Goal: Information Seeking & Learning: Compare options

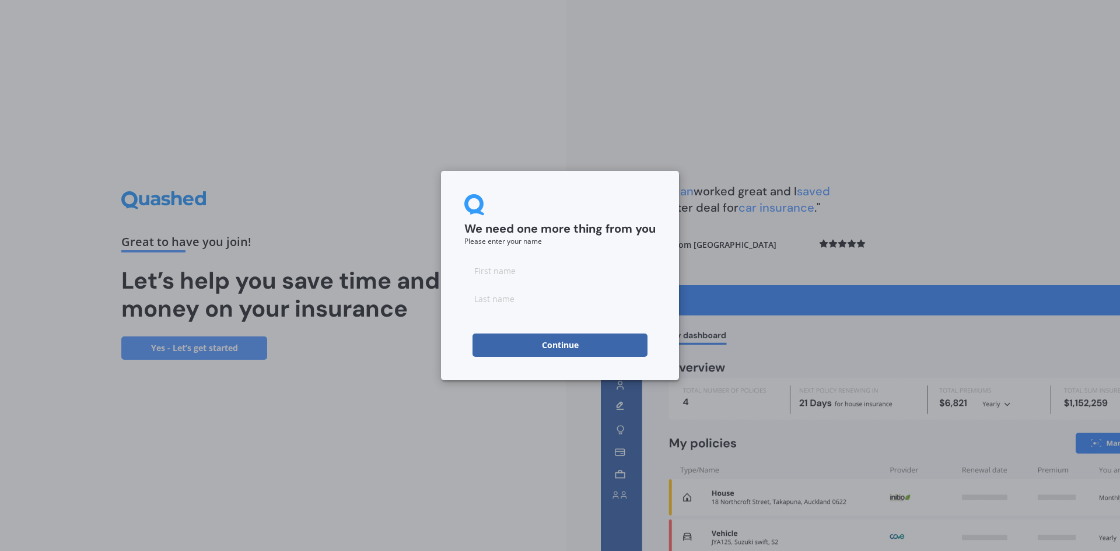
click at [533, 260] on input at bounding box center [560, 270] width 191 height 23
type input "[PERSON_NAME]"
click at [519, 305] on input at bounding box center [560, 298] width 191 height 23
type input "[PERSON_NAME]"
click at [544, 353] on button "Continue" at bounding box center [560, 345] width 175 height 23
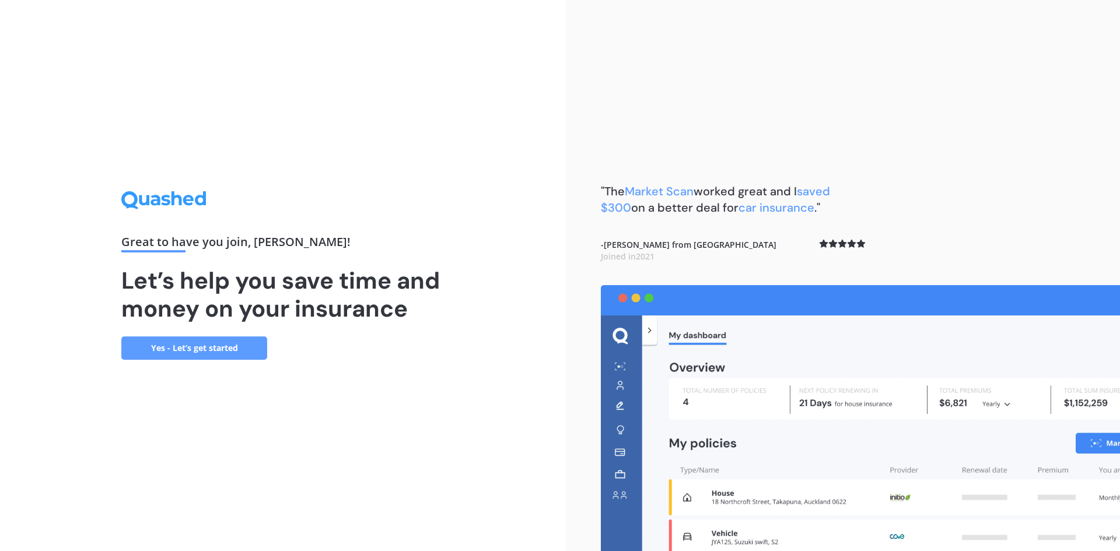
click at [230, 351] on link "Yes - Let’s get started" at bounding box center [194, 348] width 146 height 23
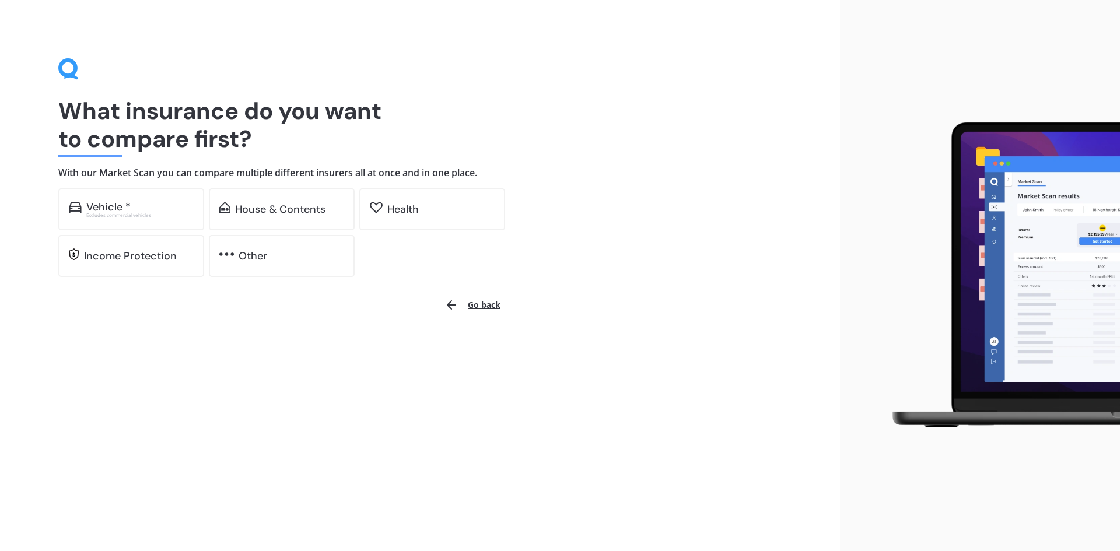
click at [132, 184] on div "What insurance do you want to compare first? With our Market Scan you can compa…" at bounding box center [420, 167] width 724 height 219
click at [134, 201] on div "Vehicle *" at bounding box center [139, 207] width 107 height 12
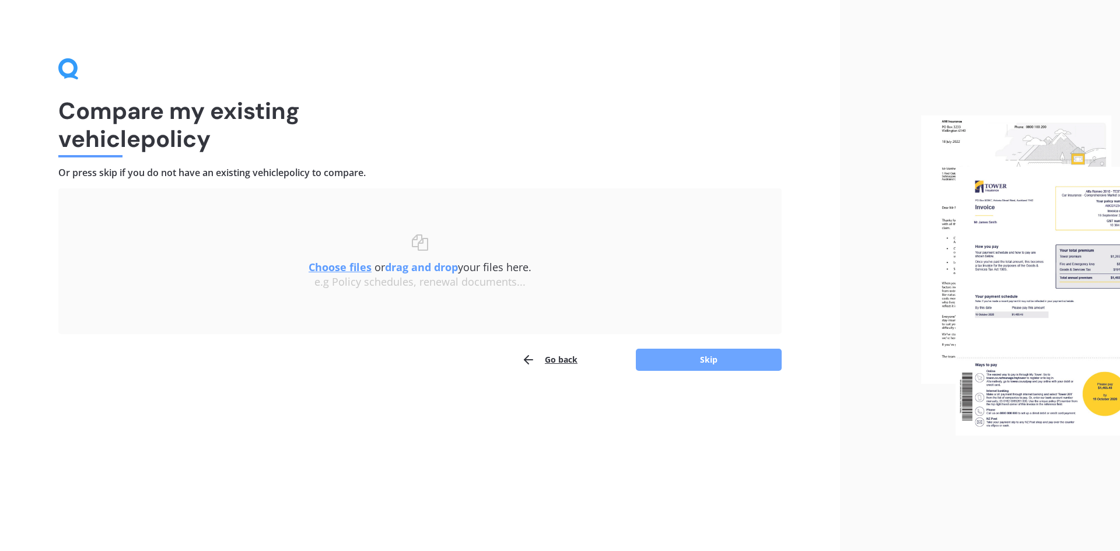
click at [687, 354] on button "Skip" at bounding box center [709, 360] width 146 height 22
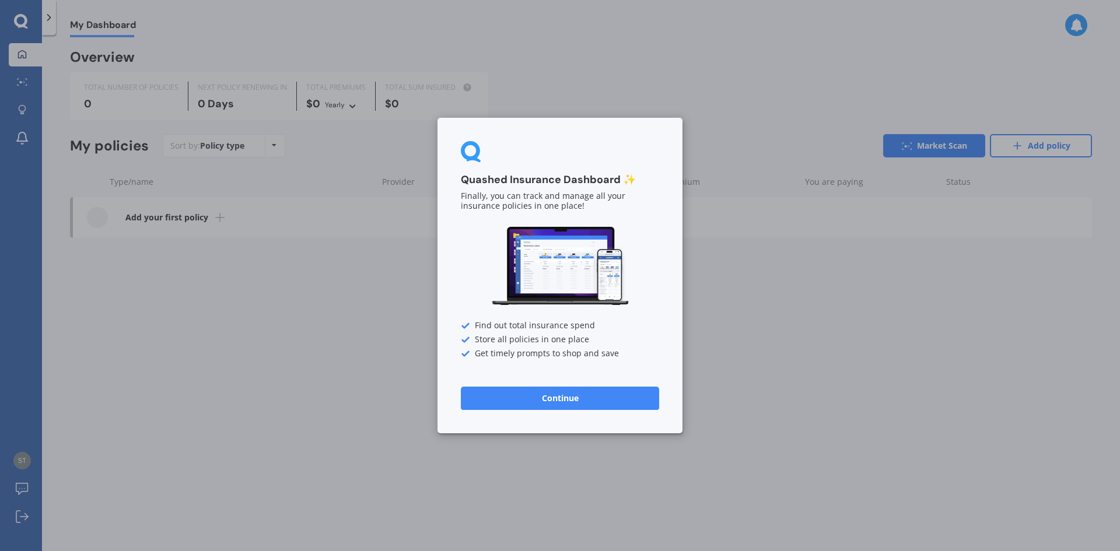
click at [641, 390] on button "Continue" at bounding box center [560, 398] width 198 height 23
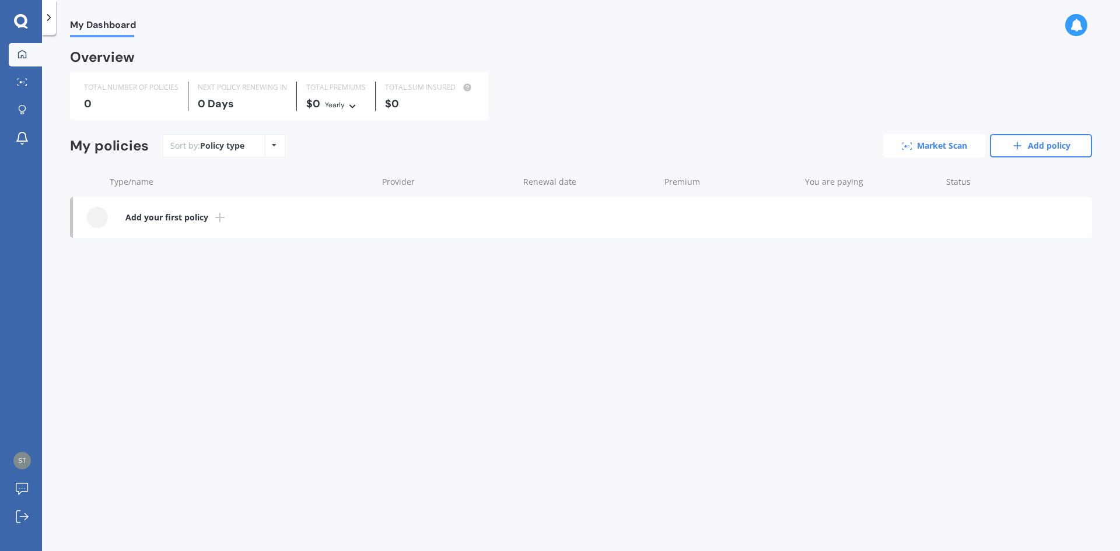
click at [937, 149] on link "Market Scan" at bounding box center [935, 145] width 102 height 23
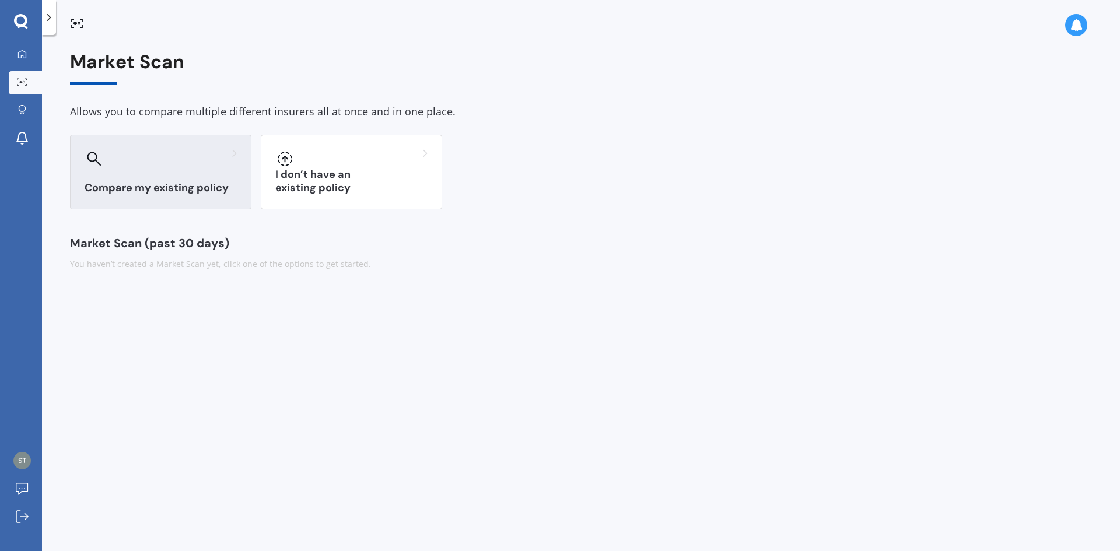
click at [151, 187] on h3 "Compare my existing policy" at bounding box center [161, 187] width 152 height 13
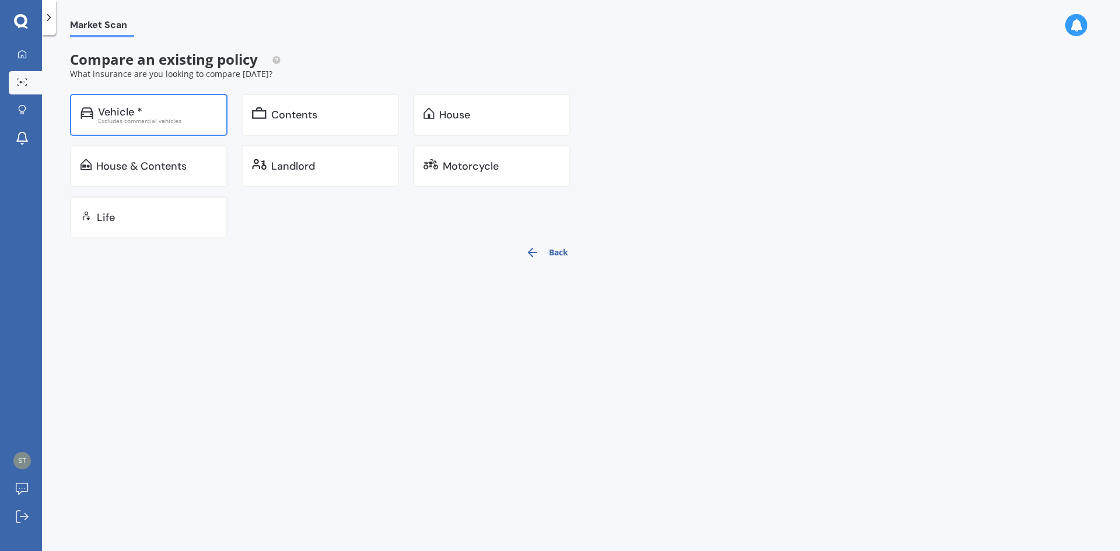
click at [139, 118] on div "Excludes commercial vehicles" at bounding box center [157, 121] width 119 height 6
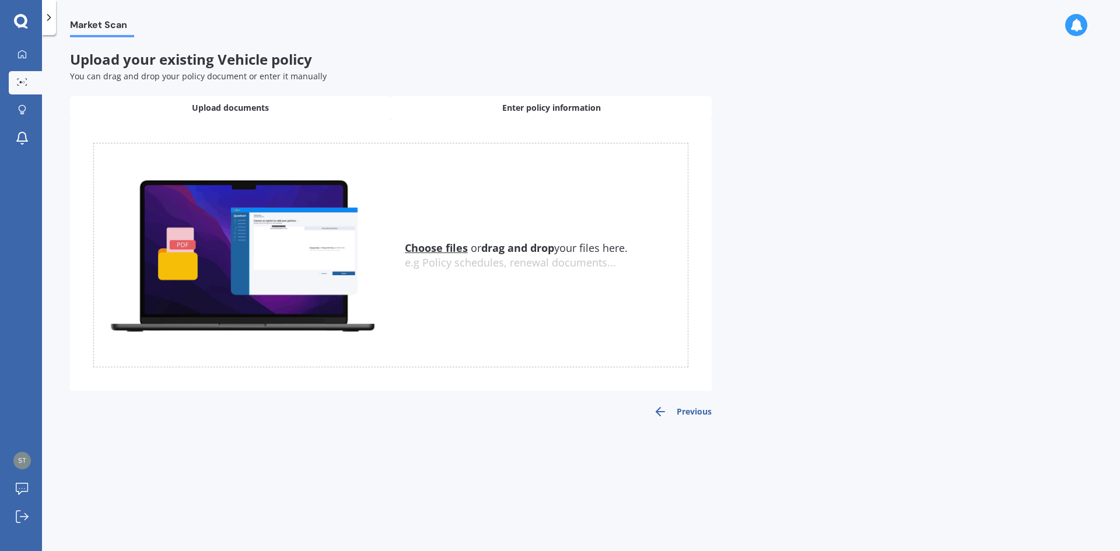
click at [505, 104] on span "Enter policy information" at bounding box center [551, 108] width 99 height 12
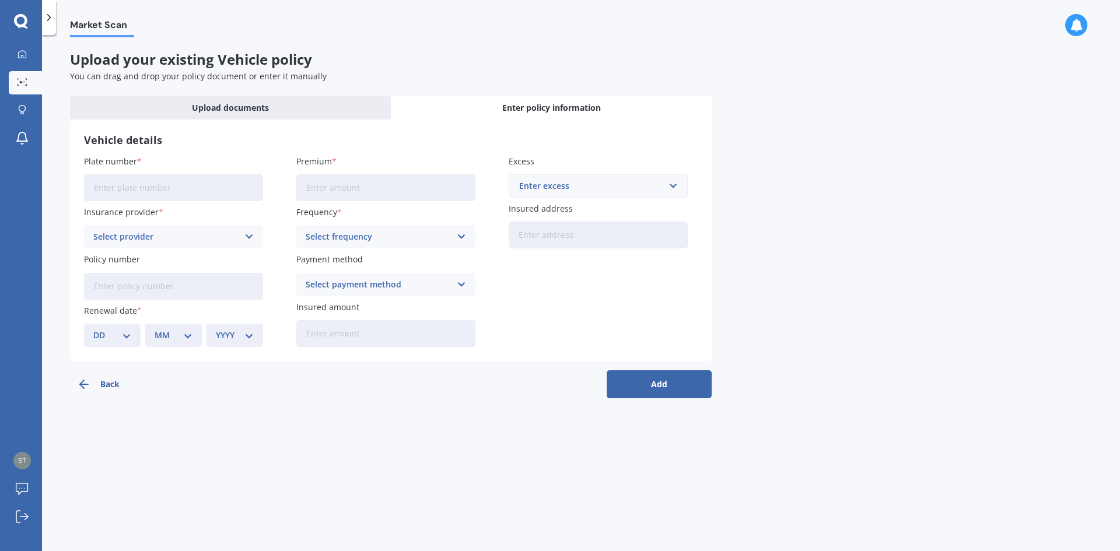
click at [108, 27] on span "Market Scan" at bounding box center [102, 27] width 64 height 16
click at [250, 100] on div "Upload documents" at bounding box center [230, 107] width 321 height 23
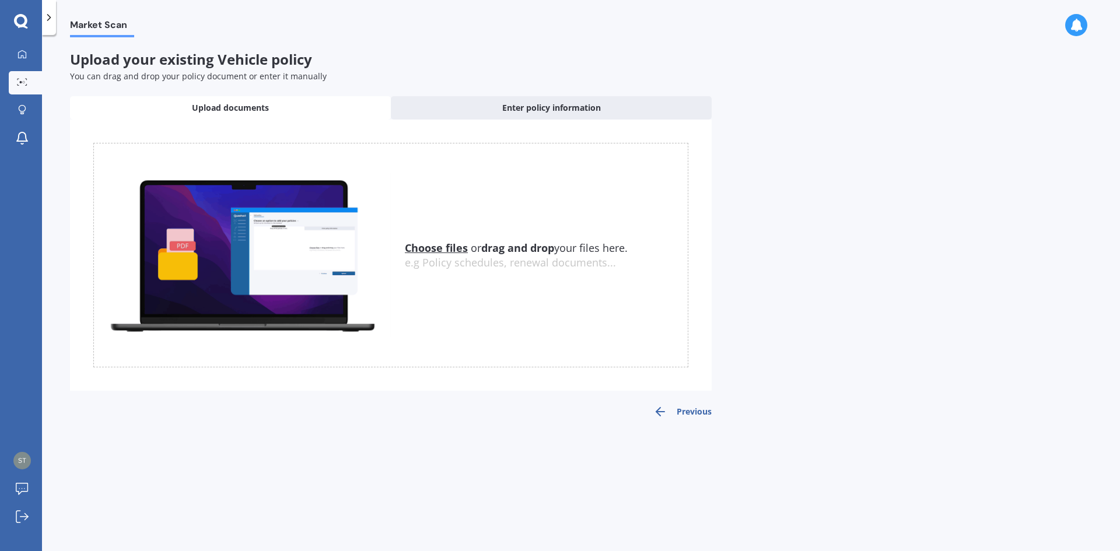
click at [433, 249] on u "Choose files" at bounding box center [436, 248] width 63 height 14
click at [499, 102] on div "Enter policy information" at bounding box center [551, 107] width 321 height 23
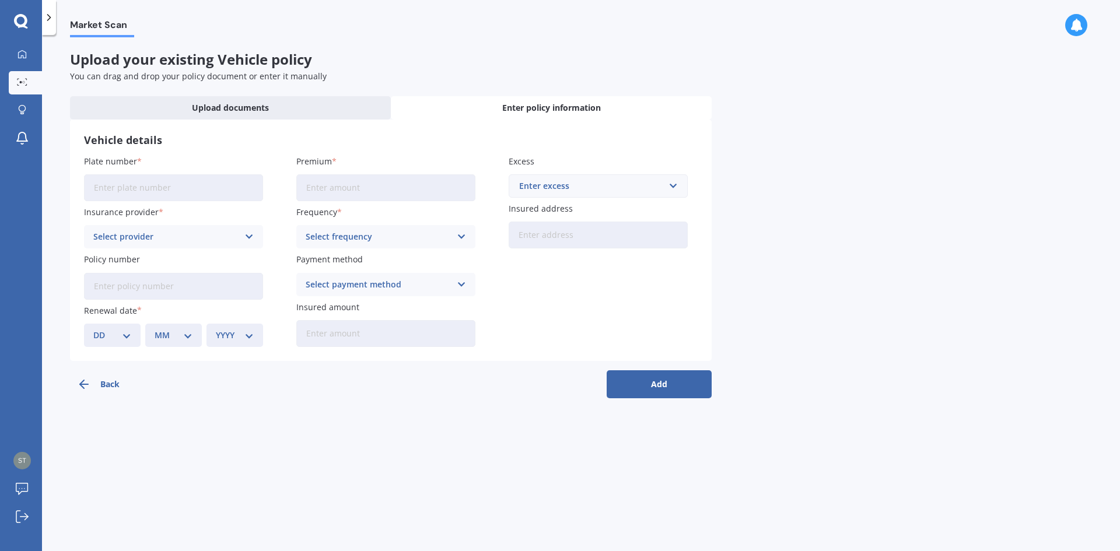
click at [149, 192] on input "Plate number" at bounding box center [173, 187] width 179 height 27
type input "GKD143"
click at [330, 184] on input "Premium" at bounding box center [385, 187] width 179 height 27
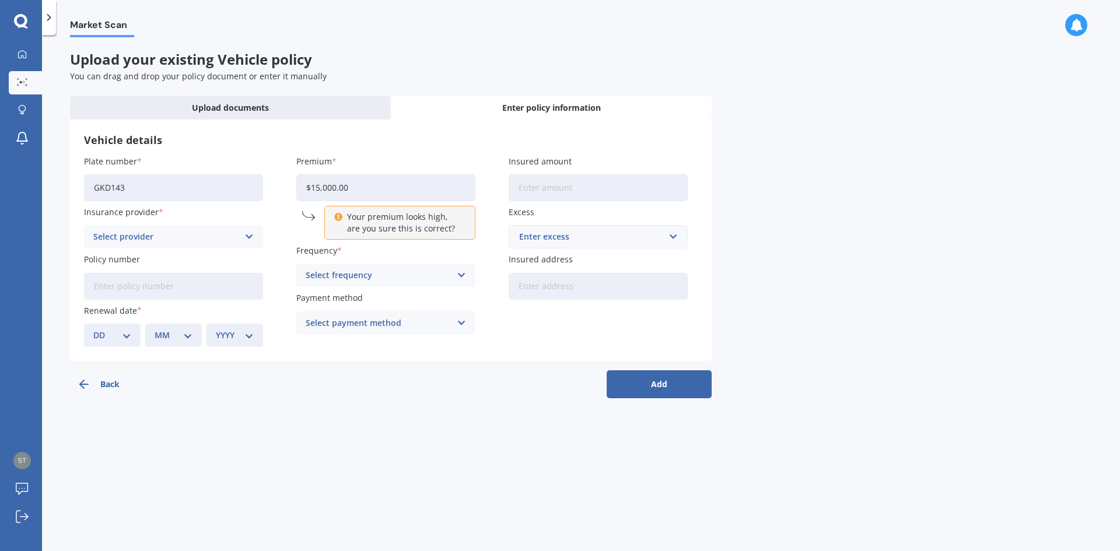
drag, startPoint x: 385, startPoint y: 190, endPoint x: 251, endPoint y: 189, distance: 133.6
click at [251, 189] on div "Plate number GKD143 Insurance provider Select provider AA AMI AMP ANZ ASB Aioi …" at bounding box center [391, 251] width 614 height 192
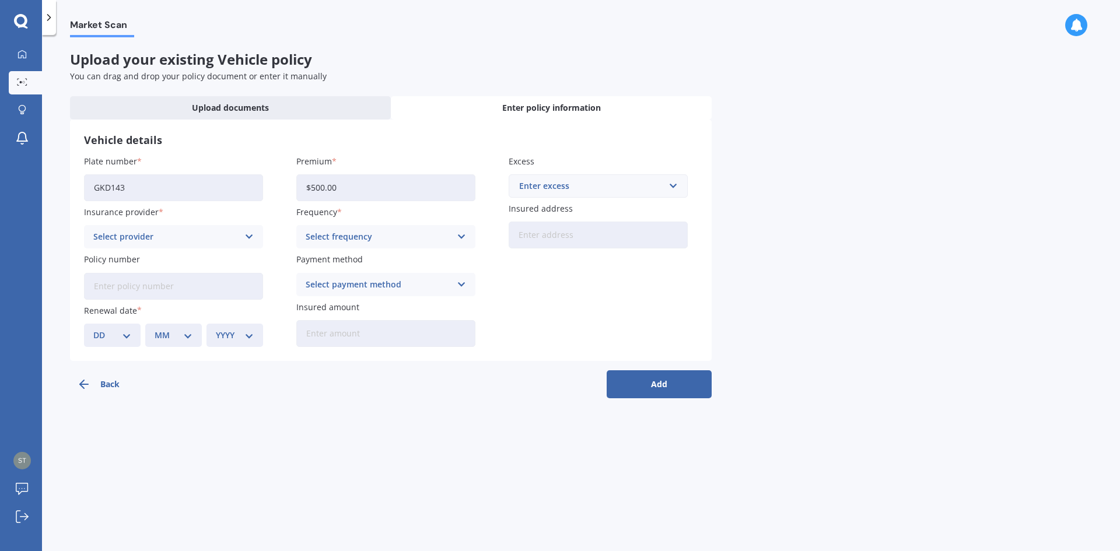
drag, startPoint x: 341, startPoint y: 184, endPoint x: 258, endPoint y: 185, distance: 82.9
click at [258, 185] on div "Plate number GKD143 Insurance provider Select provider AA AMI AMP ANZ ASB Aioi …" at bounding box center [391, 251] width 614 height 192
type input "$1,000.00"
click at [645, 187] on div "Enter excess" at bounding box center [591, 186] width 144 height 13
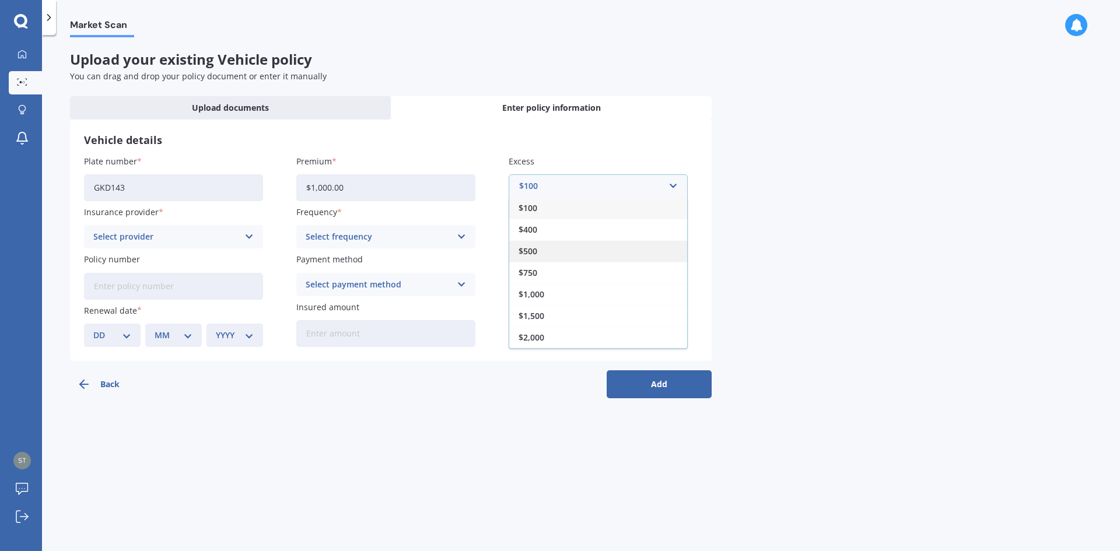
click at [619, 253] on div "$500" at bounding box center [598, 251] width 178 height 22
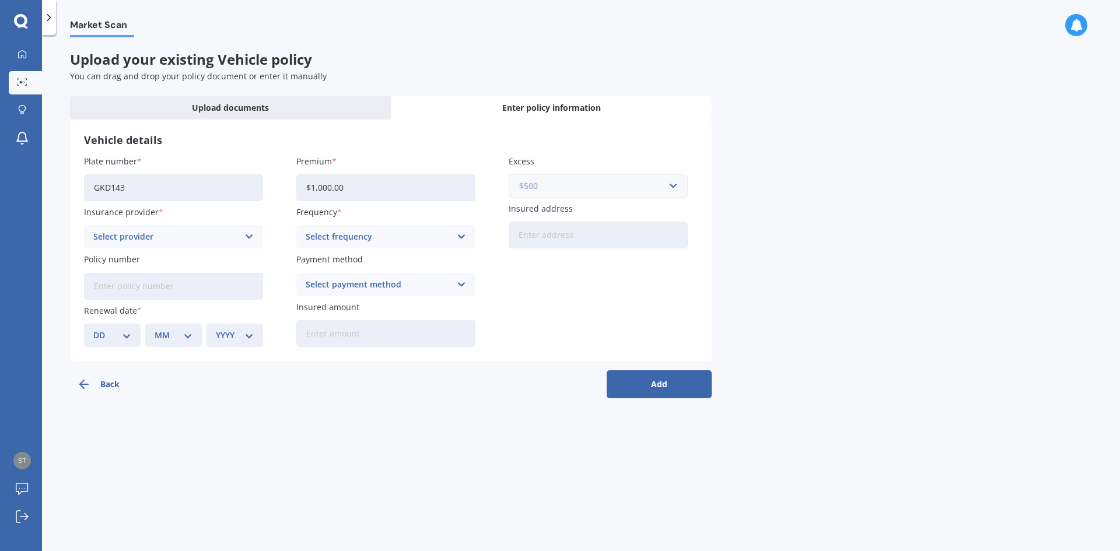
click at [678, 190] on input "text" at bounding box center [594, 186] width 169 height 22
click at [621, 239] on div "$400" at bounding box center [598, 230] width 178 height 22
click at [255, 237] on div "Select provider AA AMI AMP ANZ ASB Aioi Nissay Dowa Ando Assurant Autosure BNZ …" at bounding box center [173, 236] width 179 height 23
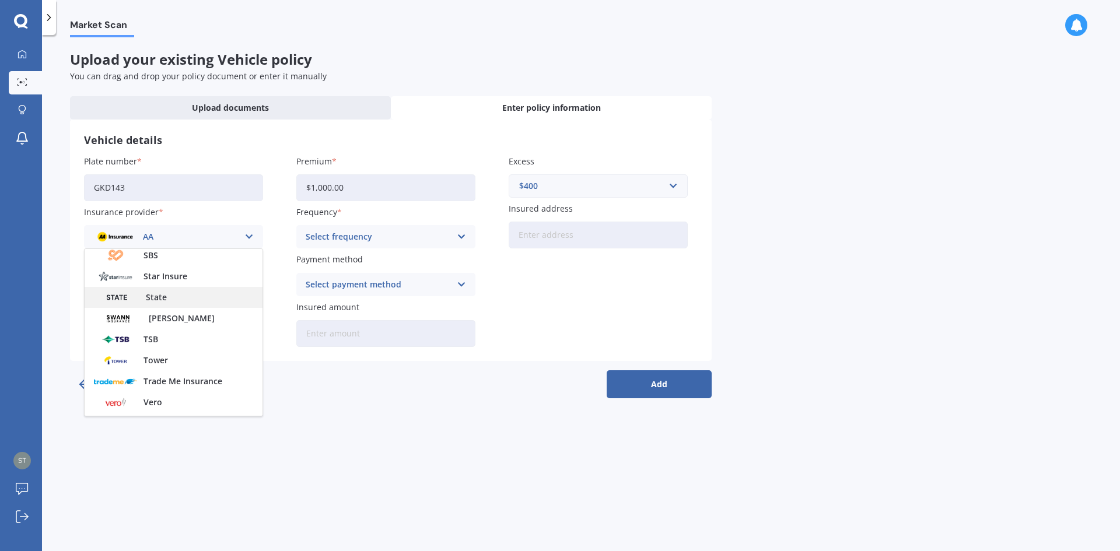
scroll to position [467, 0]
click at [197, 358] on div "Tower" at bounding box center [174, 360] width 178 height 21
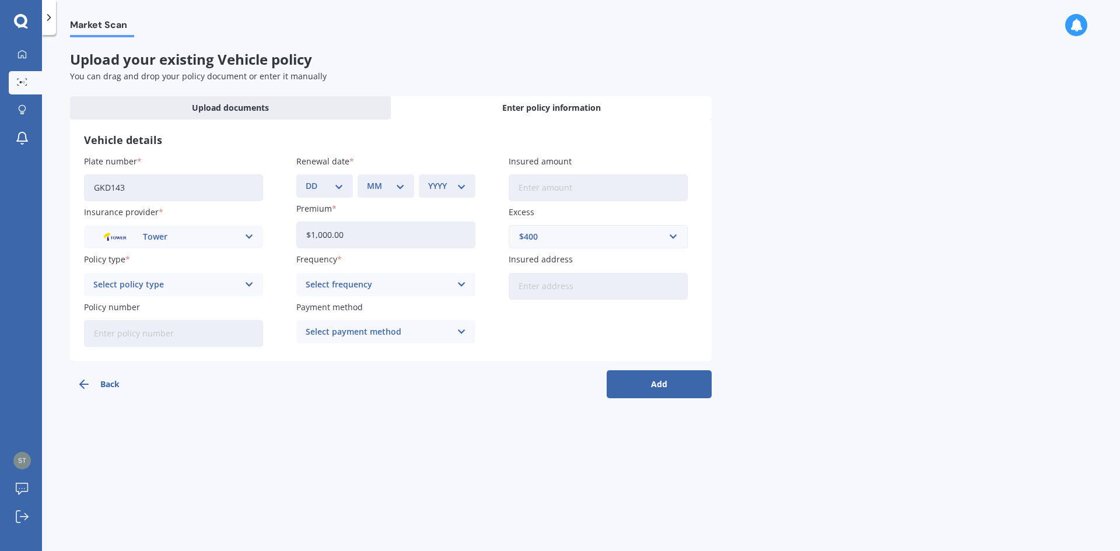
click at [250, 283] on icon at bounding box center [250, 284] width 10 height 13
click at [211, 355] on div "Comprehensive" at bounding box center [174, 349] width 178 height 21
click at [467, 287] on div "Select frequency Yearly Six-Monthly Quarterly Monthly Fortnightly Weekly" at bounding box center [385, 284] width 179 height 23
click at [407, 306] on div "Yearly" at bounding box center [386, 307] width 178 height 21
click at [672, 281] on input "Insured address" at bounding box center [598, 286] width 179 height 27
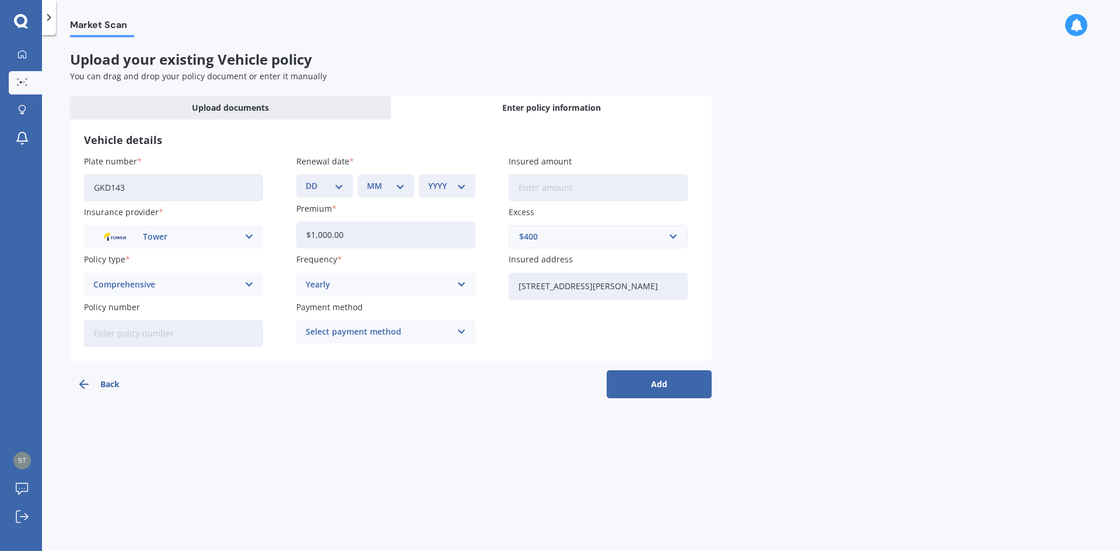
type input "[STREET_ADDRESS][PERSON_NAME]"
click at [196, 329] on input "Policy number" at bounding box center [173, 333] width 179 height 27
paste input "P00006444310"
type input "P00006444310"
click at [465, 331] on icon at bounding box center [462, 332] width 10 height 13
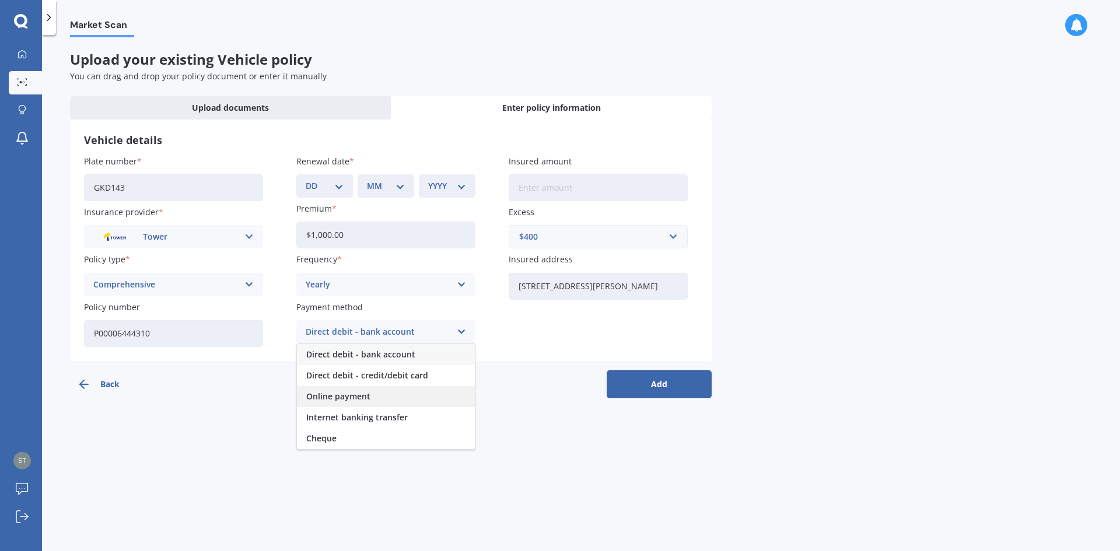
click at [360, 397] on span "Online payment" at bounding box center [338, 397] width 64 height 8
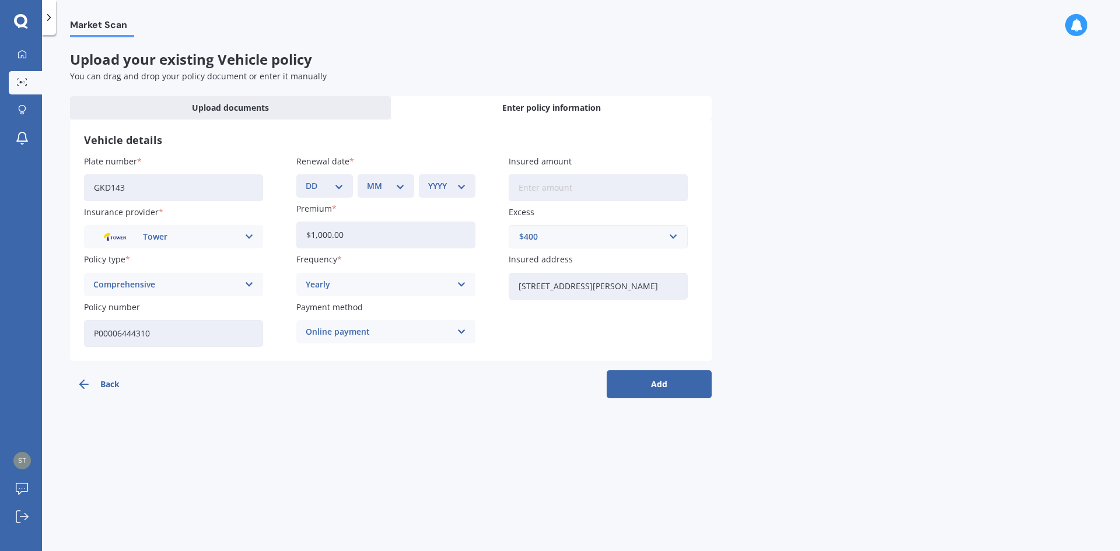
click at [617, 194] on input "Insured amount" at bounding box center [598, 187] width 179 height 27
type input "$15,000"
click at [671, 382] on button "Add" at bounding box center [659, 385] width 105 height 28
click at [345, 188] on select "DD 01 02 03 04 05 06 07 08 09 10 11 12 13 14 15 16 17 18 19 20 21 22 23 24 25 2…" at bounding box center [331, 186] width 33 height 13
select select "10"
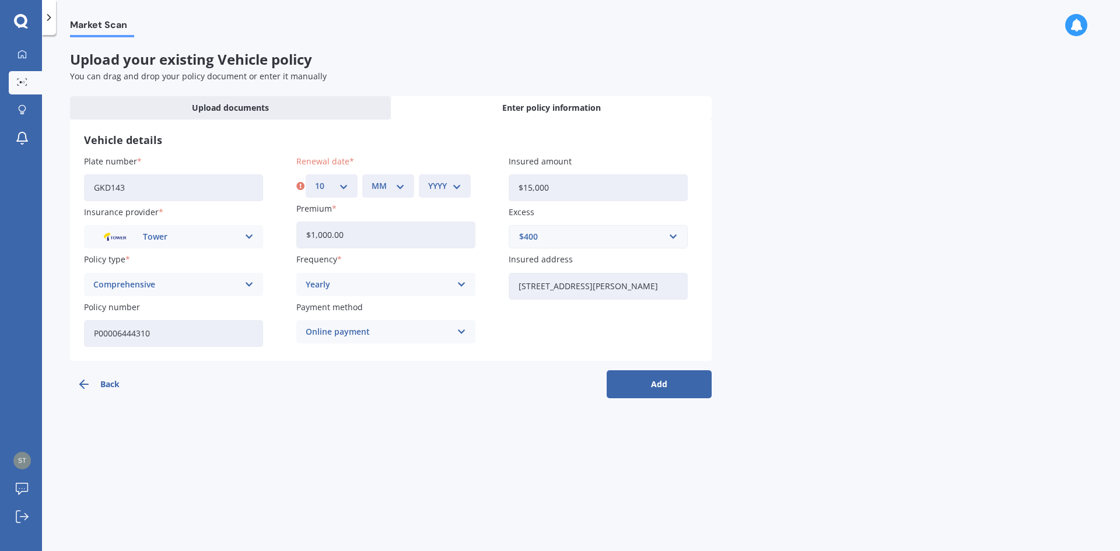
click at [315, 180] on select "DD 01 02 03 04 05 06 07 08 09 10 11 12 13 14 15 16 17 18 19 20 21 22 23 24 25 2…" at bounding box center [331, 186] width 33 height 13
click at [405, 185] on select "MM 01 02 03 04 05 06 07 08 09 10 11 12" at bounding box center [388, 186] width 33 height 13
select select "10"
click at [372, 180] on select "MM 01 02 03 04 05 06 07 08 09 10 11 12" at bounding box center [388, 186] width 33 height 13
click at [454, 188] on select "YYYY 2027 2026 2025 2024 2023 2022 2021 2020 2019 2018 2017 2016 2015 2014 2013…" at bounding box center [444, 186] width 33 height 13
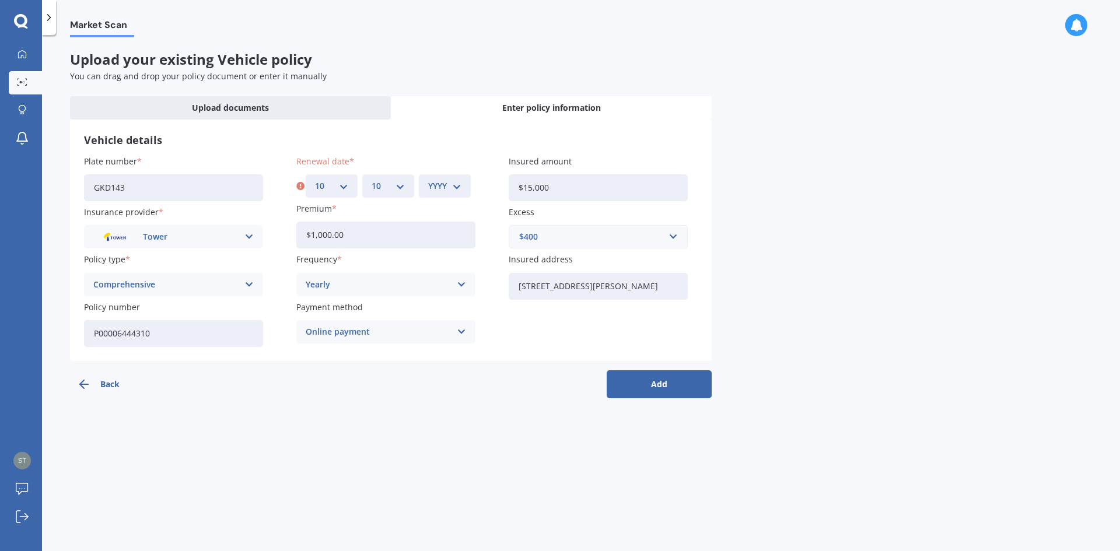
select select "2025"
click at [428, 180] on select "YYYY 2027 2026 2025 2024 2023 2022 2021 2020 2019 2018 2017 2016 2015 2014 2013…" at bounding box center [444, 186] width 33 height 13
click at [657, 383] on button "Add" at bounding box center [659, 385] width 105 height 28
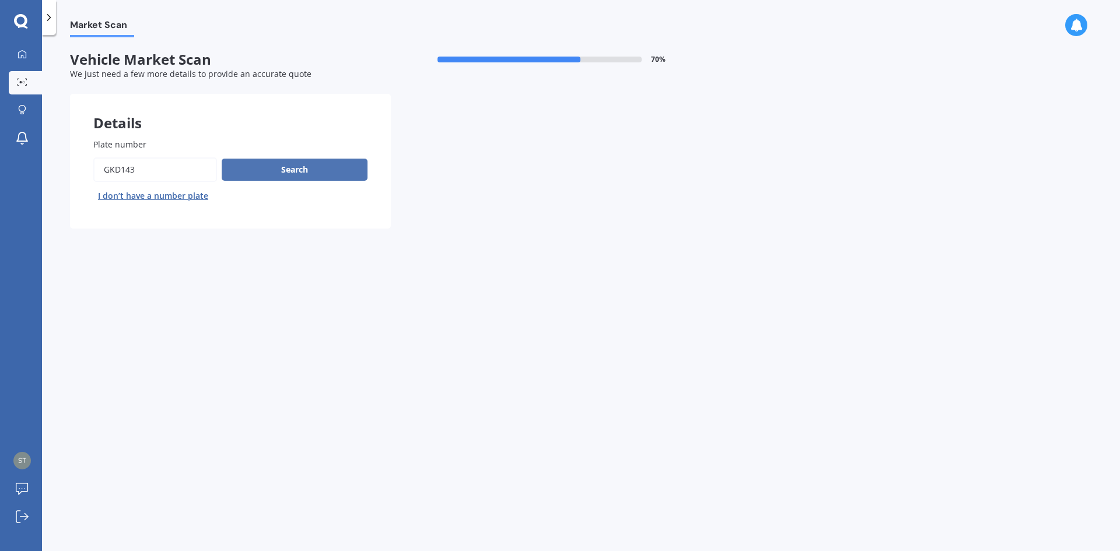
click at [324, 176] on button "Search" at bounding box center [295, 170] width 146 height 22
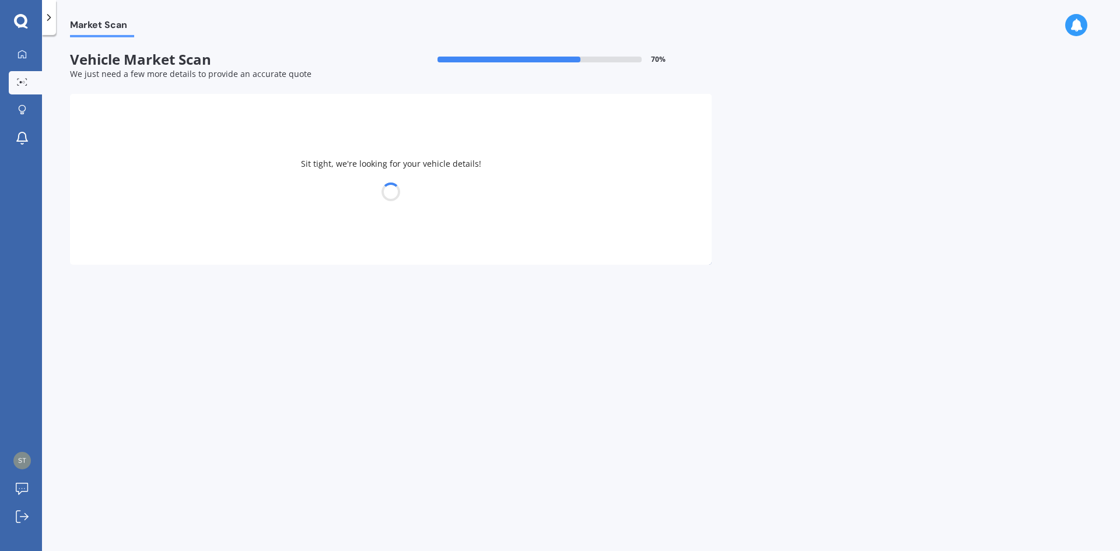
select select "NISSAN"
select select "NAVARA"
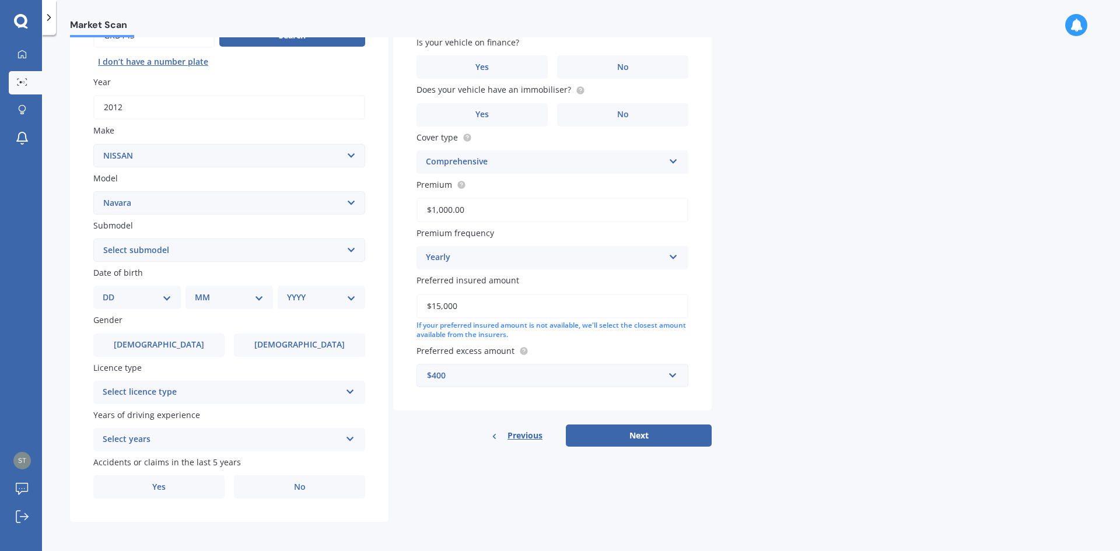
scroll to position [135, 0]
click at [353, 253] on select "Select submodel (All other models) 2.5 4WD Diesel Turbo 2.5 4WD MT Diesel Turbo…" at bounding box center [229, 249] width 272 height 23
select select "ST"
click at [93, 238] on select "Select submodel (All other models) 2.5 4WD Diesel Turbo 2.5 4WD MT Diesel Turbo…" at bounding box center [229, 249] width 272 height 23
click at [166, 293] on select "DD 01 02 03 04 05 06 07 08 09 10 11 12 13 14 15 16 17 18 19 20 21 22 23 24 25 2…" at bounding box center [137, 296] width 69 height 13
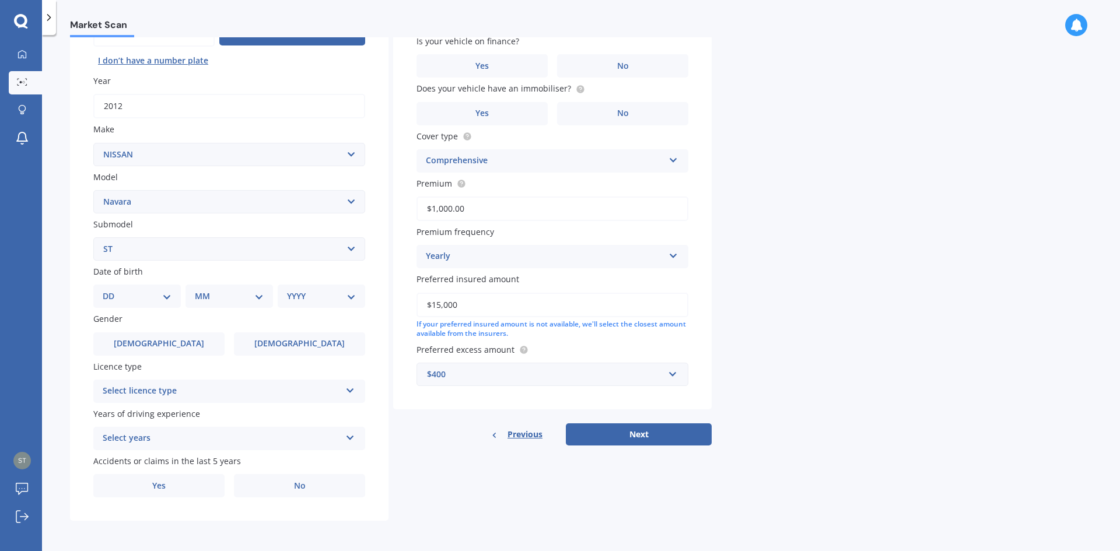
select select "09"
click at [112, 290] on select "DD 01 02 03 04 05 06 07 08 09 10 11 12 13 14 15 16 17 18 19 20 21 22 23 24 25 2…" at bounding box center [137, 296] width 69 height 13
click at [258, 299] on select "MM 01 02 03 04 05 06 07 08 09 10 11 12" at bounding box center [232, 296] width 64 height 13
select select "07"
click at [200, 290] on select "MM 01 02 03 04 05 06 07 08 09 10 11 12" at bounding box center [232, 296] width 64 height 13
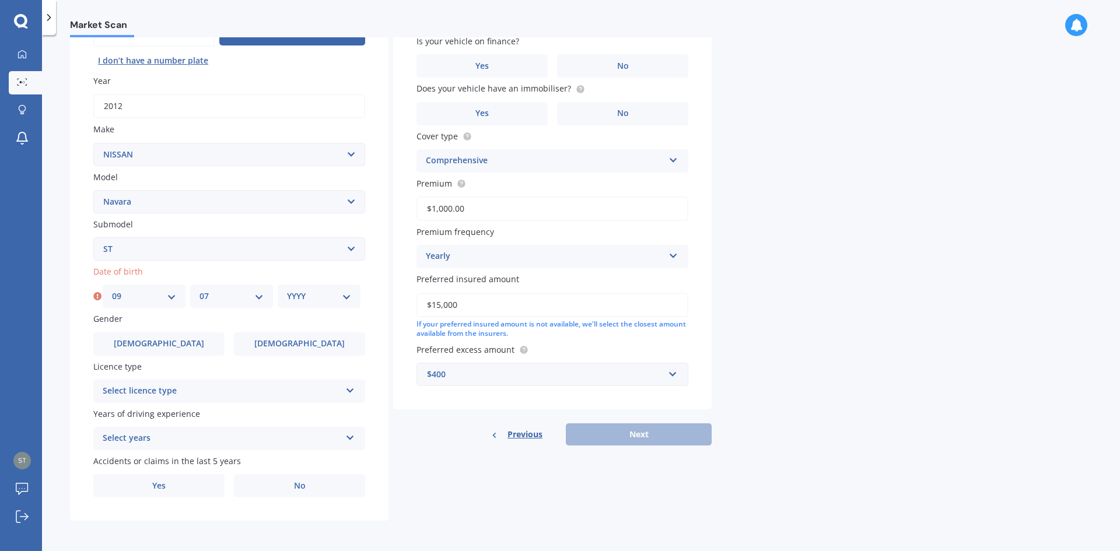
click at [350, 297] on select "YYYY 2025 2024 2023 2022 2021 2020 2019 2018 2017 2016 2015 2014 2013 2012 2011…" at bounding box center [319, 296] width 64 height 13
select select "1981"
click at [287, 290] on select "YYYY 2025 2024 2023 2022 2021 2020 2019 2018 2017 2016 2015 2014 2013 2012 2011…" at bounding box center [319, 296] width 64 height 13
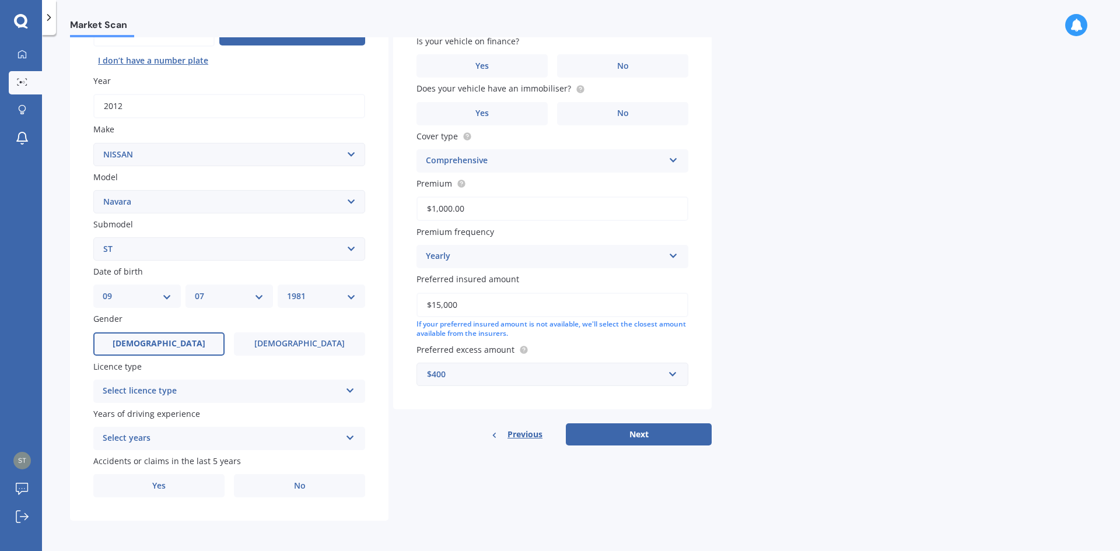
click at [180, 343] on label "[DEMOGRAPHIC_DATA]" at bounding box center [158, 344] width 131 height 23
click at [0, 0] on input "[DEMOGRAPHIC_DATA]" at bounding box center [0, 0] width 0 height 0
click at [357, 392] on div "Select licence type NZ Full NZ Restricted NZ Learners [GEOGRAPHIC_DATA] [GEOGRA…" at bounding box center [229, 391] width 272 height 23
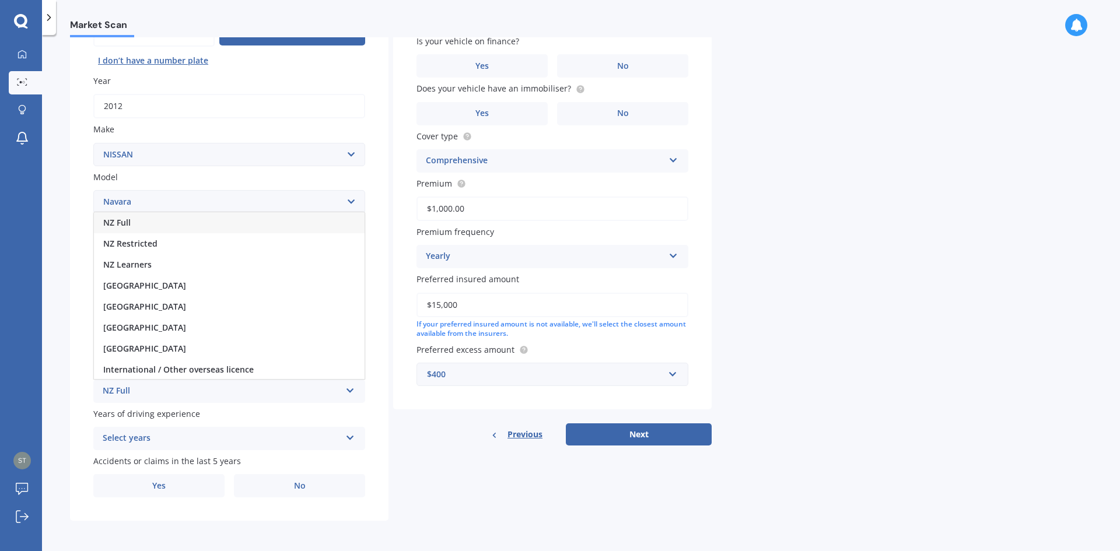
click at [170, 225] on div "NZ Full" at bounding box center [229, 222] width 271 height 21
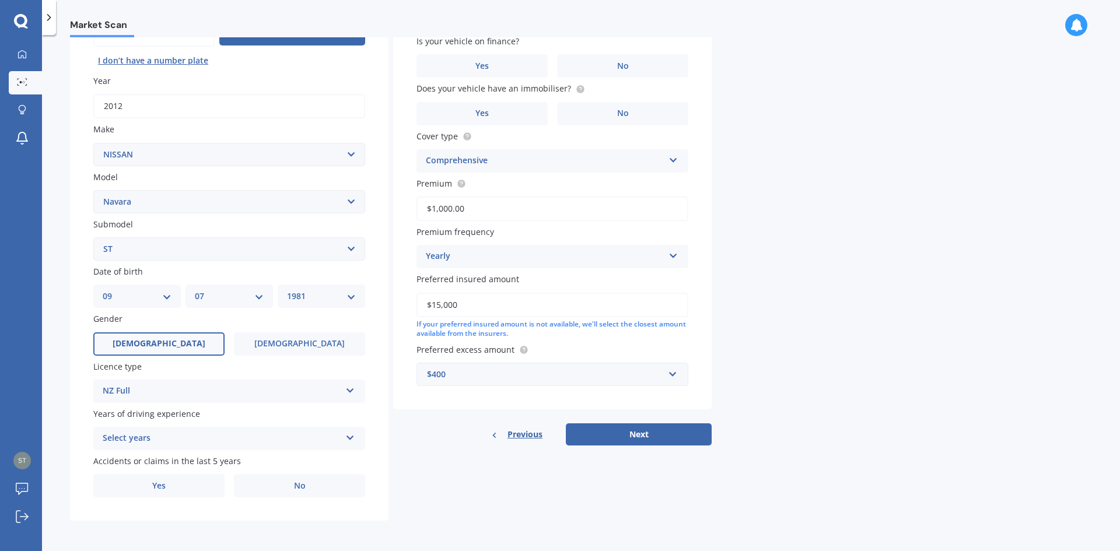
click at [356, 435] on div "Select years 5 or more years 4 years 3 years 2 years 1 year" at bounding box center [229, 438] width 272 height 23
click at [312, 331] on div "5 or more years" at bounding box center [229, 332] width 271 height 21
click at [184, 490] on label "Yes" at bounding box center [158, 485] width 131 height 23
click at [0, 0] on input "Yes" at bounding box center [0, 0] width 0 height 0
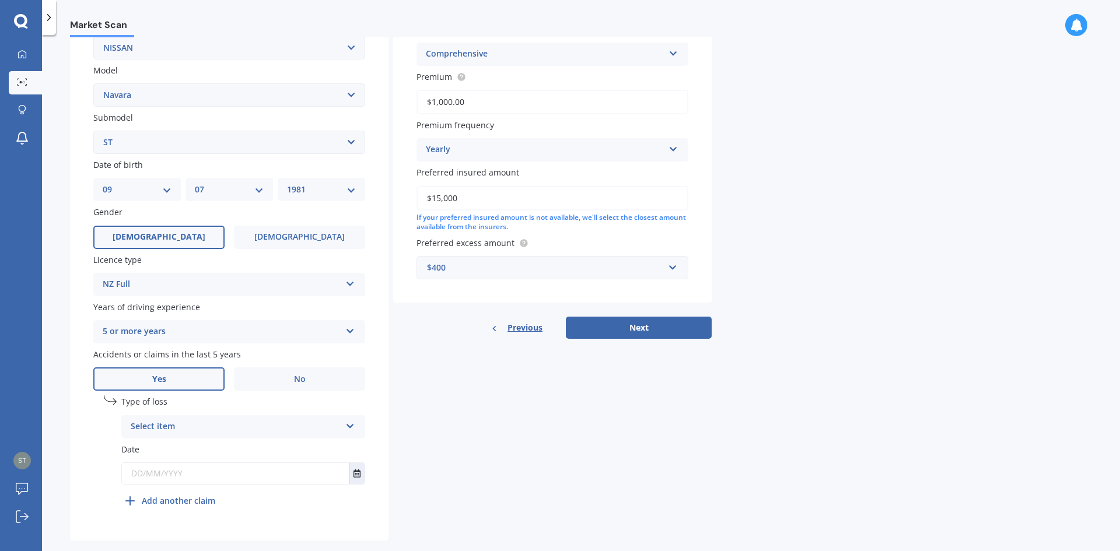
scroll to position [252, 0]
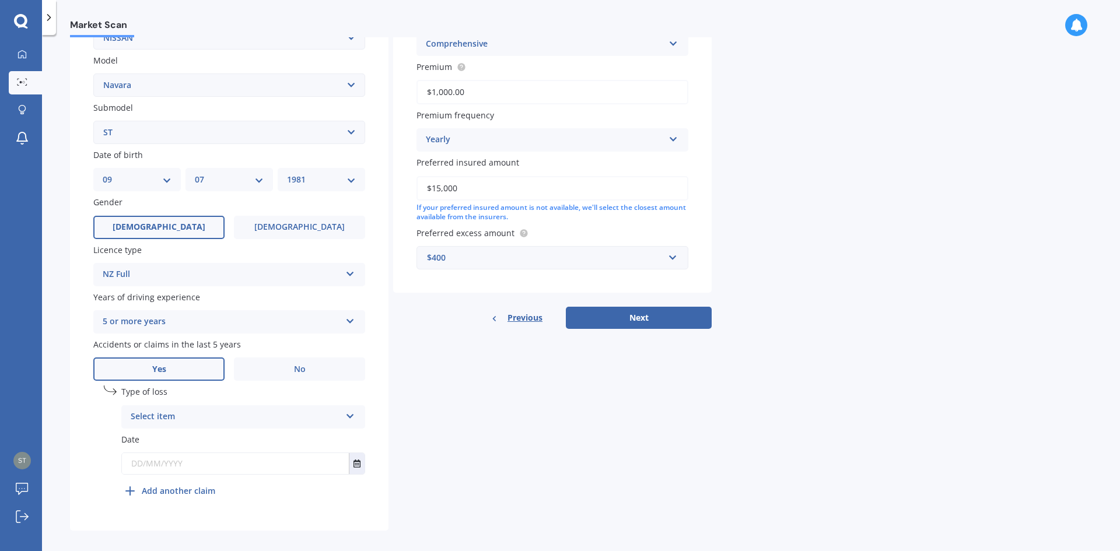
click at [357, 417] on div "Select item At fault accident Not at fault accident" at bounding box center [243, 417] width 244 height 23
click at [270, 457] on div "Not at fault accident" at bounding box center [243, 461] width 243 height 21
click at [265, 468] on input "text" at bounding box center [235, 463] width 227 height 21
type input "1"
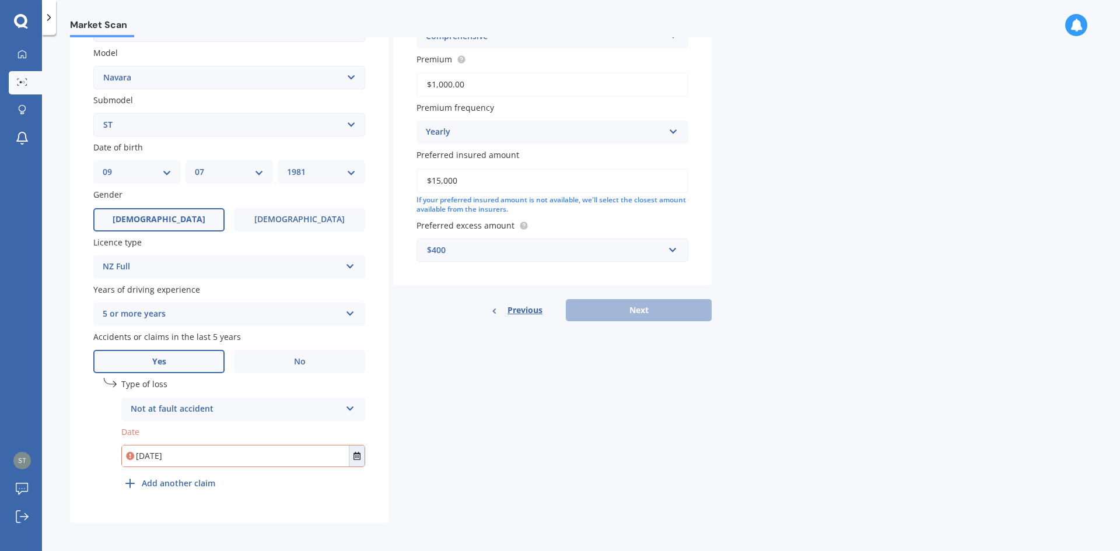
scroll to position [262, 0]
type input "[DATE]"
click at [352, 407] on icon at bounding box center [350, 404] width 10 height 8
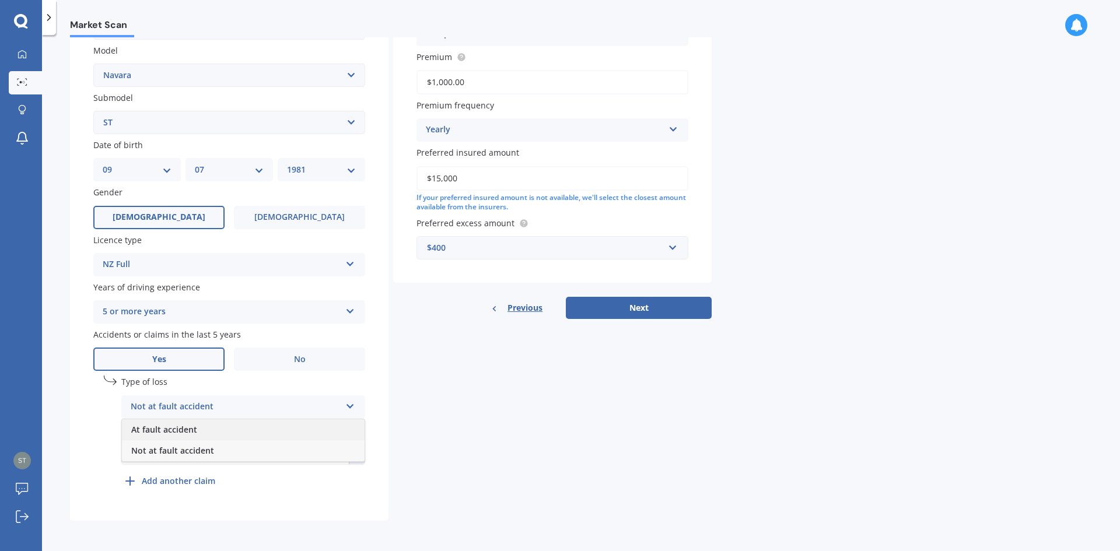
click at [317, 424] on div "At fault accident" at bounding box center [243, 430] width 243 height 21
click at [347, 406] on icon at bounding box center [350, 404] width 10 height 8
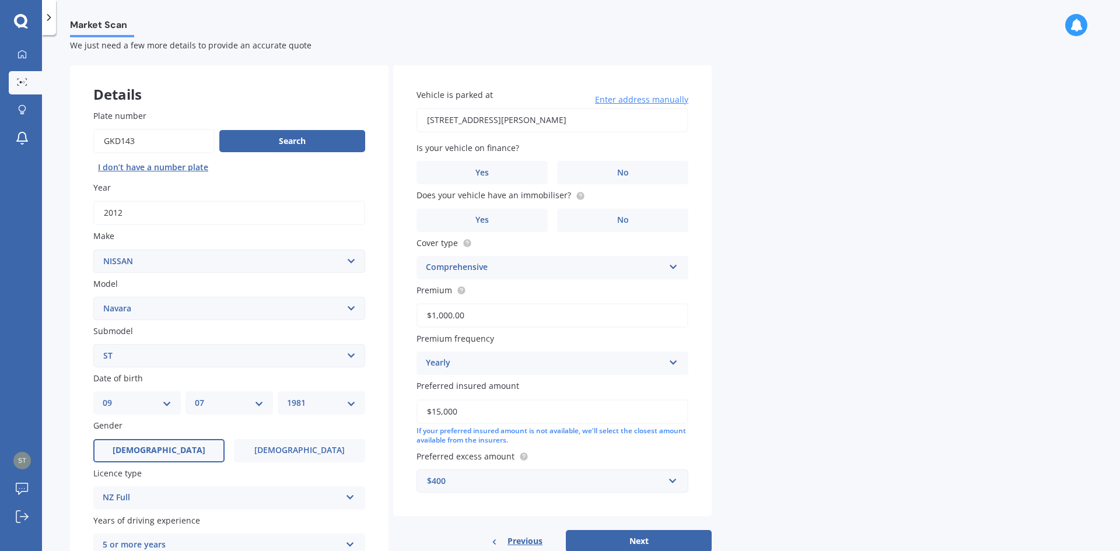
scroll to position [0, 0]
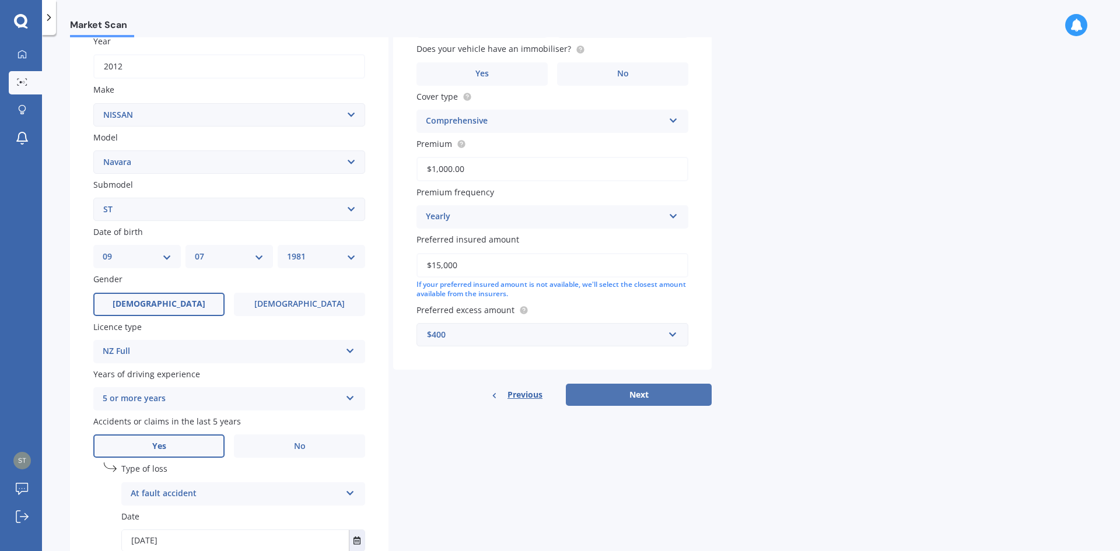
click at [652, 389] on button "Next" at bounding box center [639, 395] width 146 height 22
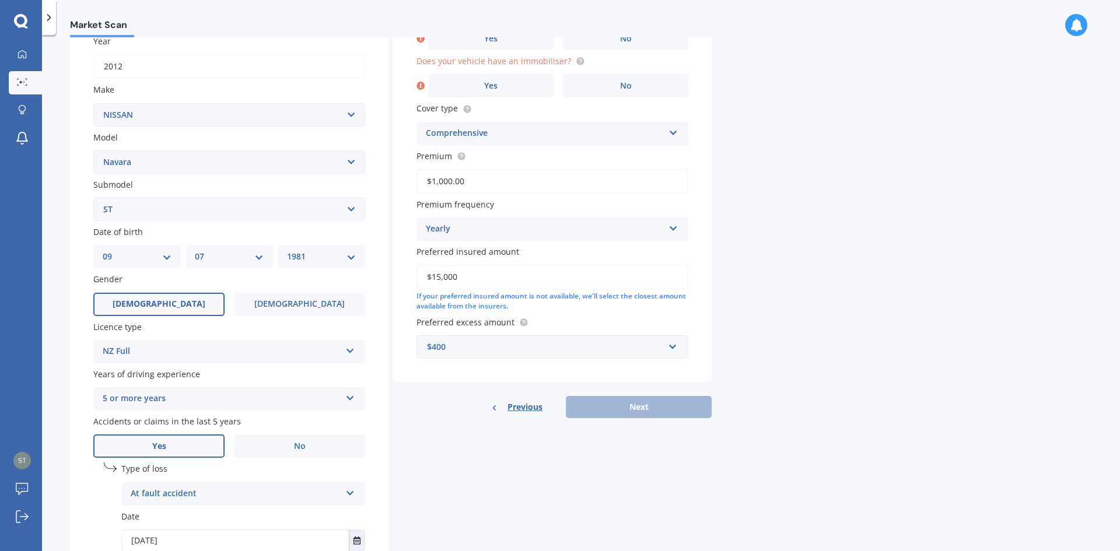
scroll to position [80, 0]
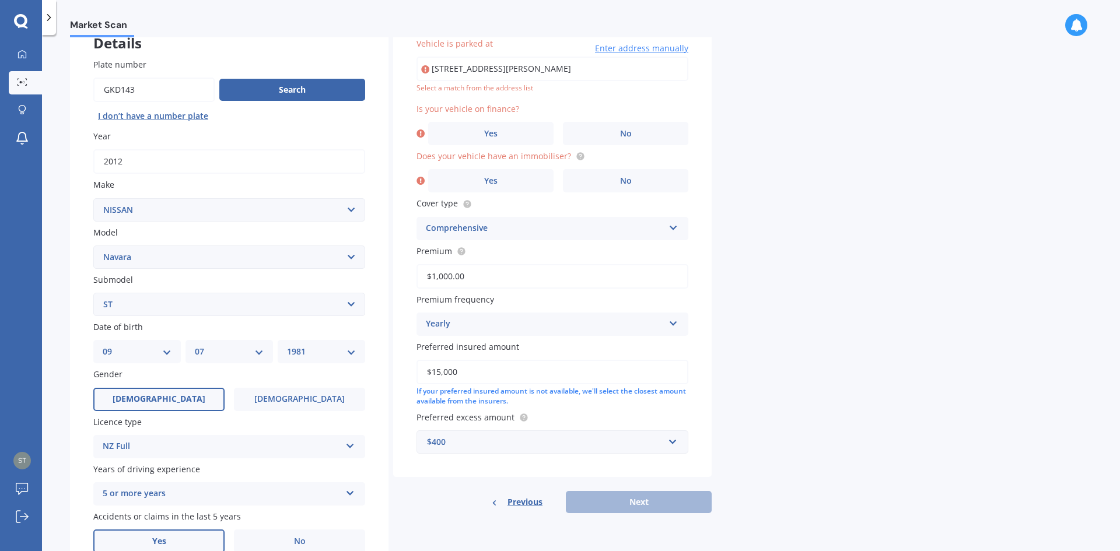
type input "[STREET_ADDRESS][PERSON_NAME]"
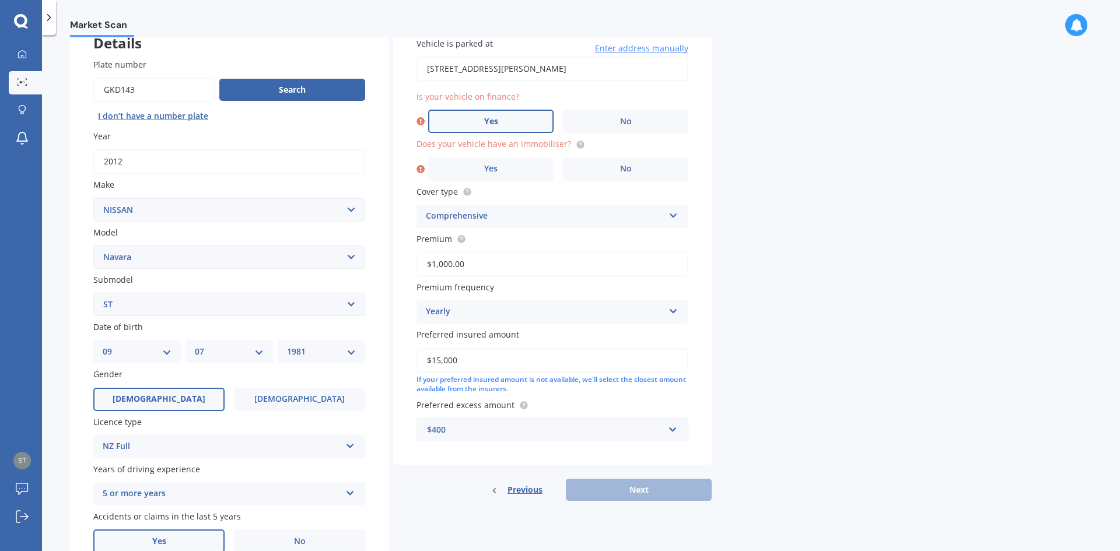
click at [493, 120] on span "Yes" at bounding box center [491, 122] width 14 height 10
click at [0, 0] on input "Yes" at bounding box center [0, 0] width 0 height 0
click at [604, 165] on label "No" at bounding box center [625, 169] width 125 height 23
click at [0, 0] on input "No" at bounding box center [0, 0] width 0 height 0
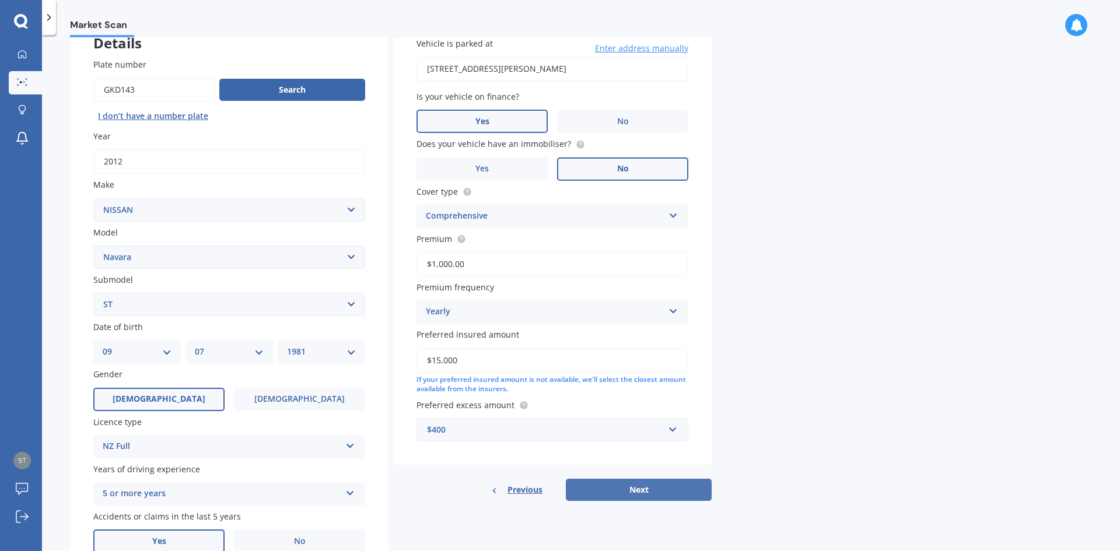
click at [657, 490] on button "Next" at bounding box center [639, 490] width 146 height 22
select select "09"
select select "07"
select select "1981"
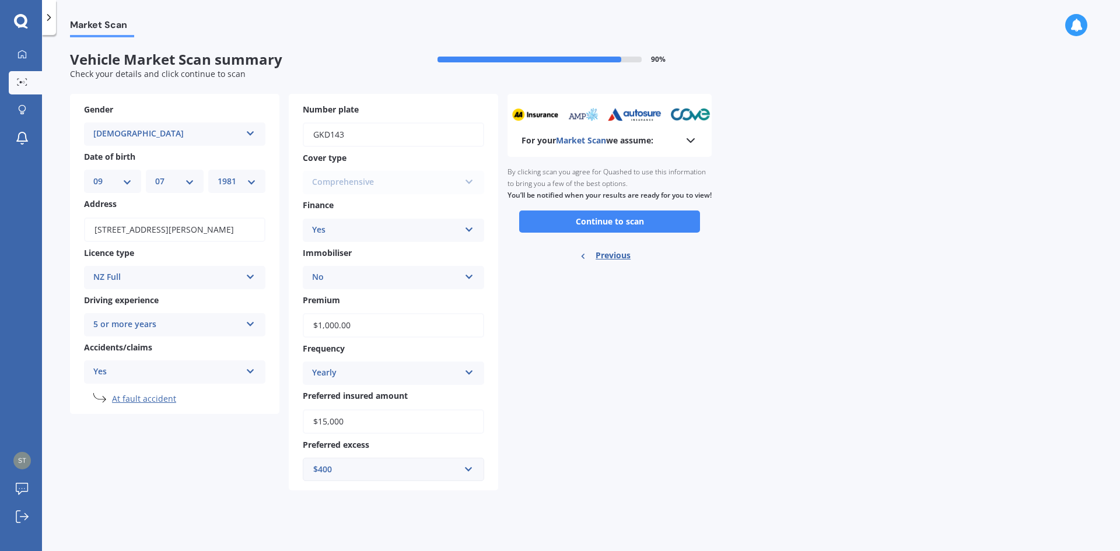
scroll to position [0, 0]
click at [651, 230] on button "Continue to scan" at bounding box center [609, 222] width 181 height 22
